Goal: Task Accomplishment & Management: Complete application form

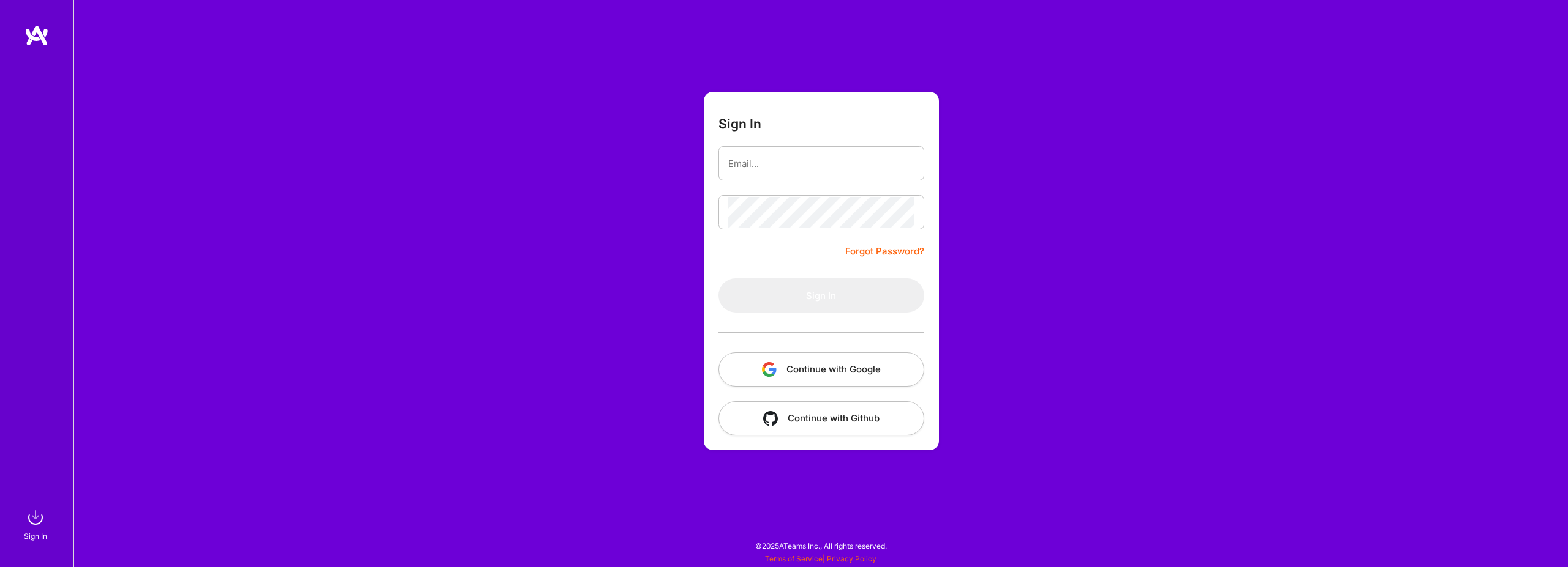
click at [807, 371] on button "Continue with Google" at bounding box center [821, 370] width 206 height 34
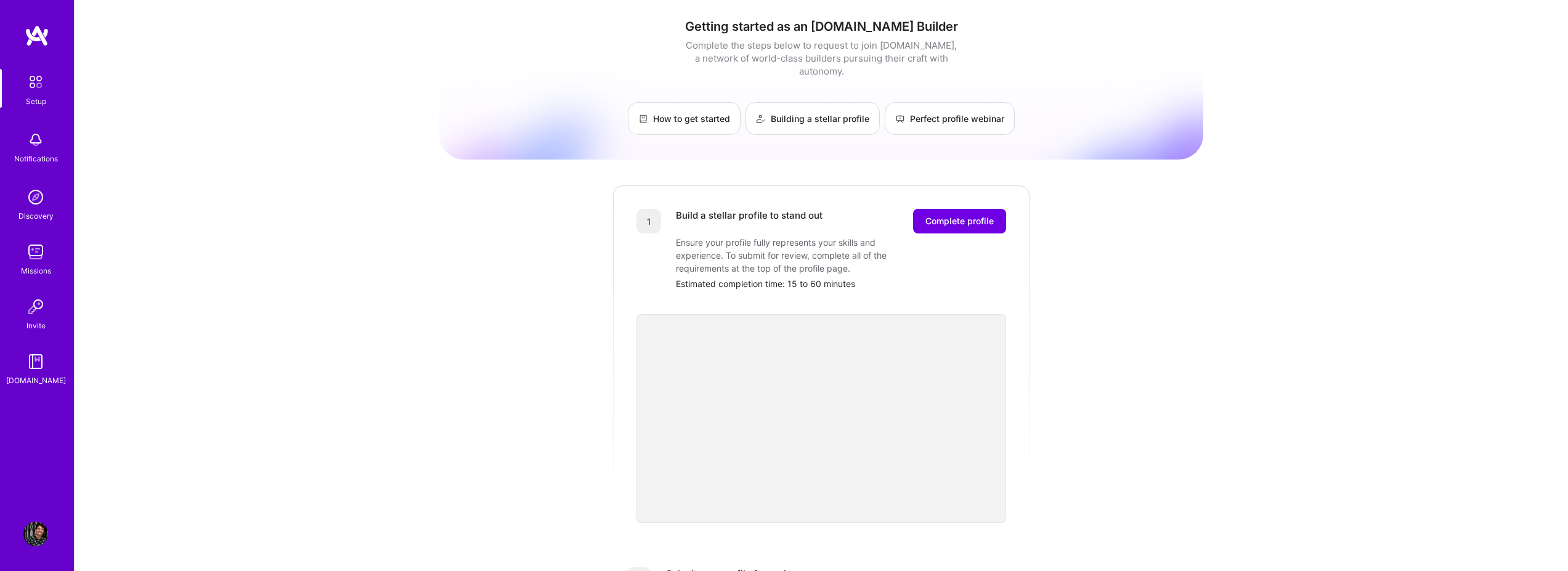
scroll to position [111, 0]
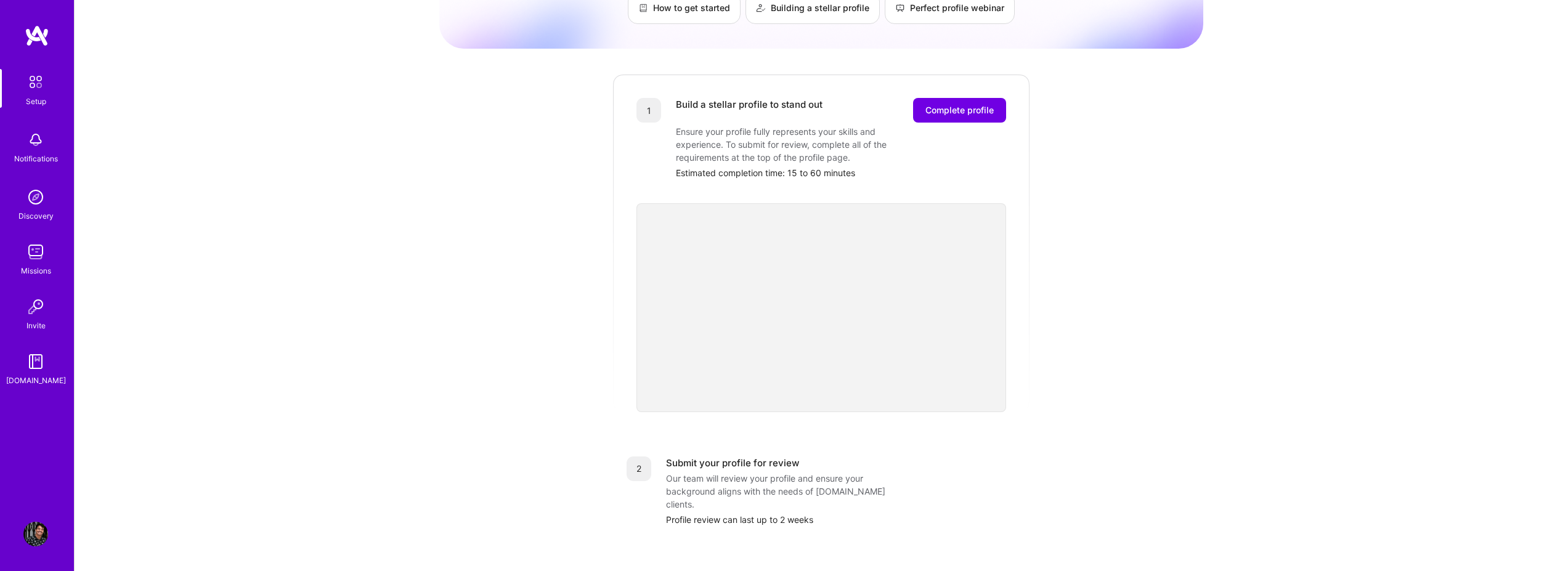
click at [1197, 283] on div "Getting started as an [DOMAIN_NAME] Builder Complete the steps below to request…" at bounding box center [821, 370] width 764 height 944
click at [1141, 299] on div "Getting started as an [DOMAIN_NAME] Builder Complete the steps below to request…" at bounding box center [821, 370] width 764 height 944
click at [988, 104] on span "Complete profile" at bounding box center [960, 110] width 68 height 13
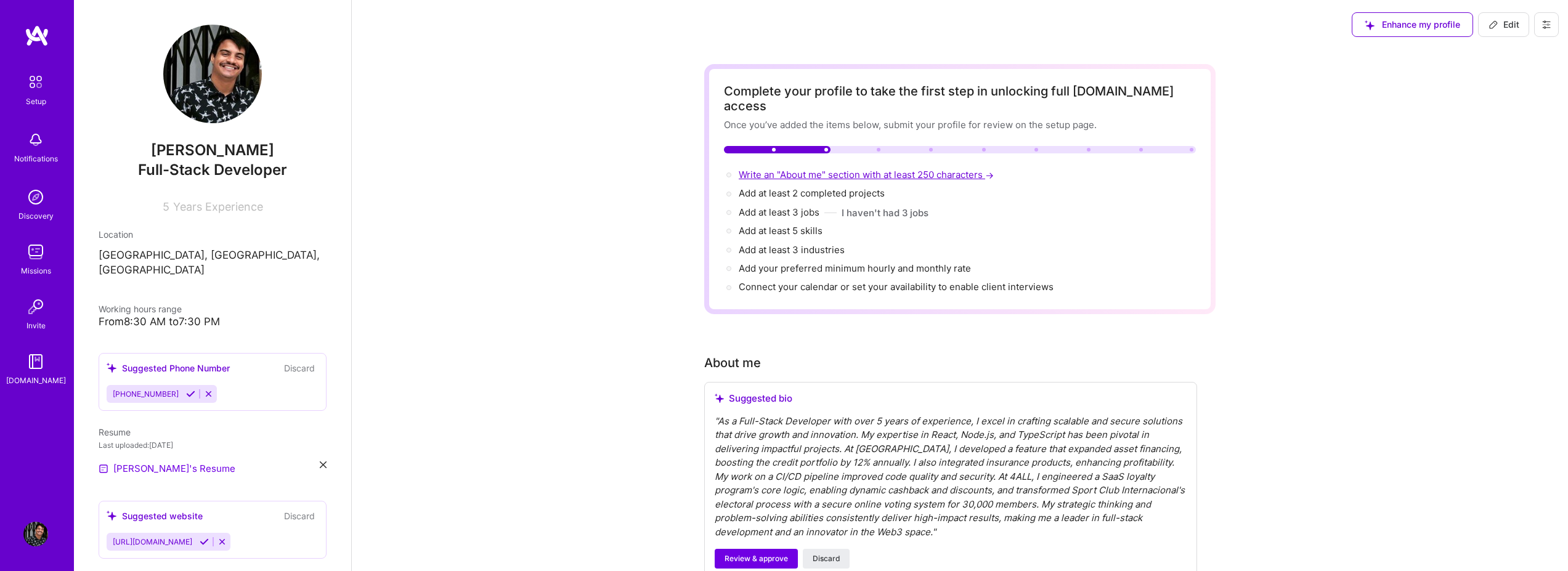
click at [895, 169] on span "Write an "About me" section with at least 250 characters →" at bounding box center [867, 174] width 257 height 12
select select "US"
